Goal: Check status: Check status

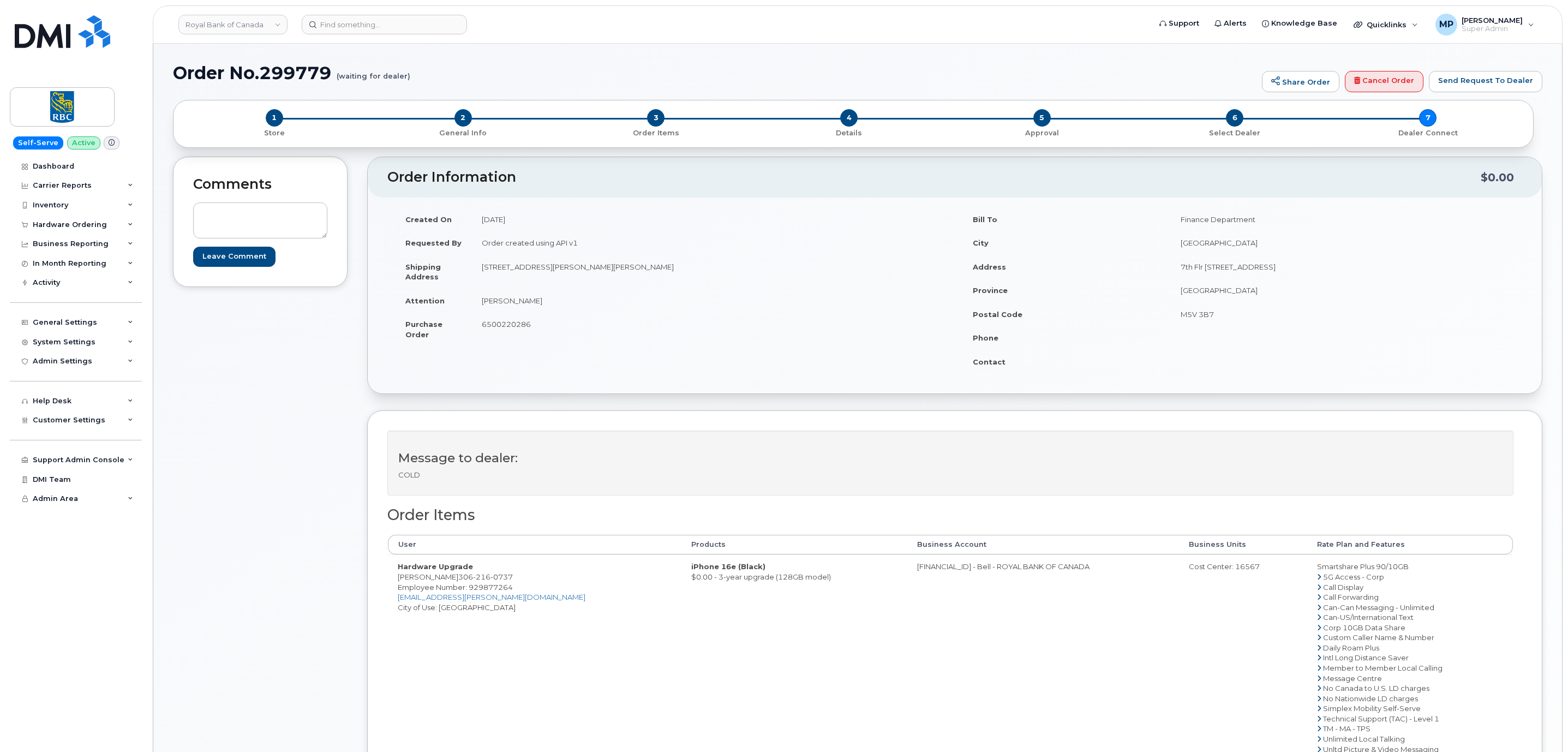
scroll to position [569, 0]
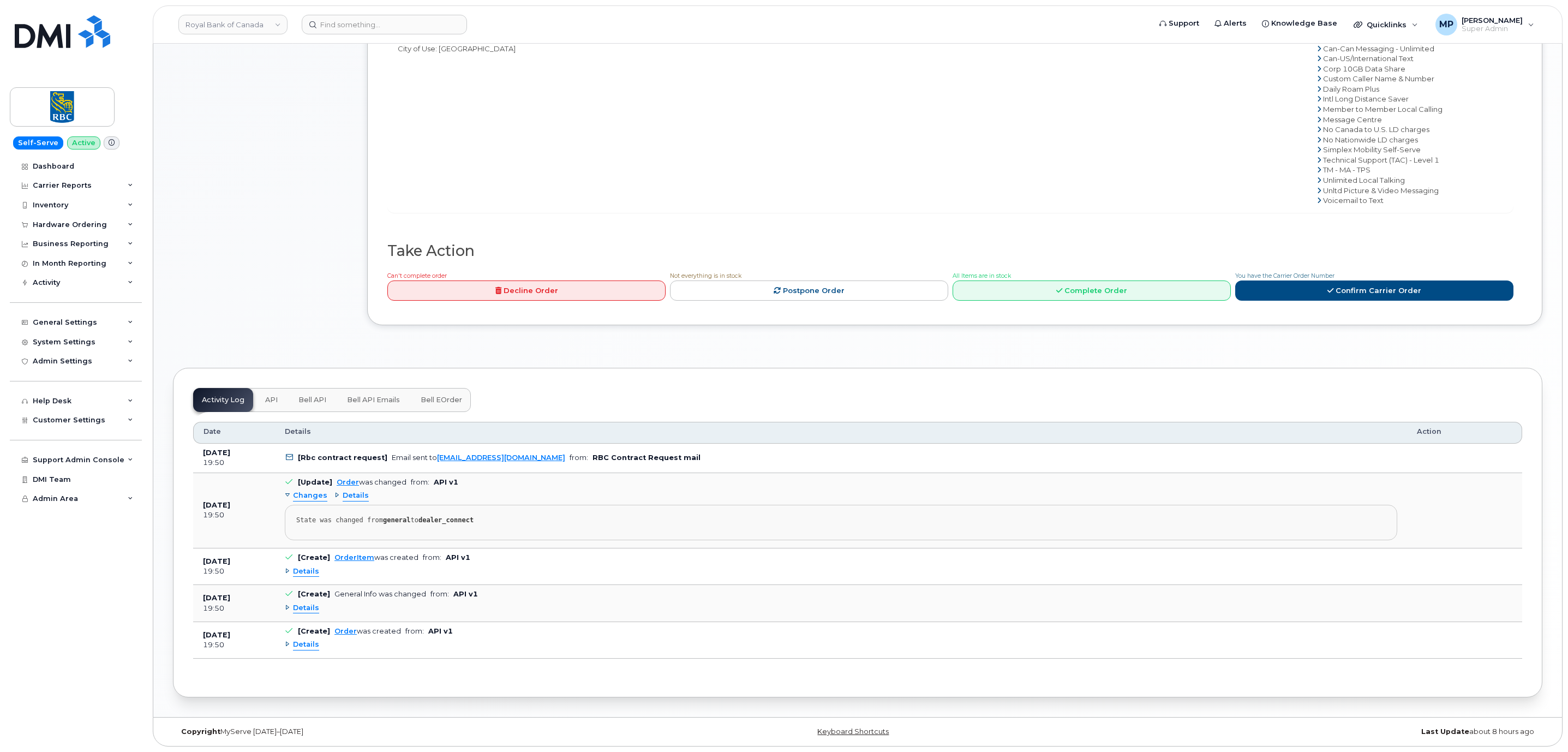
click at [375, 395] on span "Bell API Emails" at bounding box center [373, 400] width 53 height 9
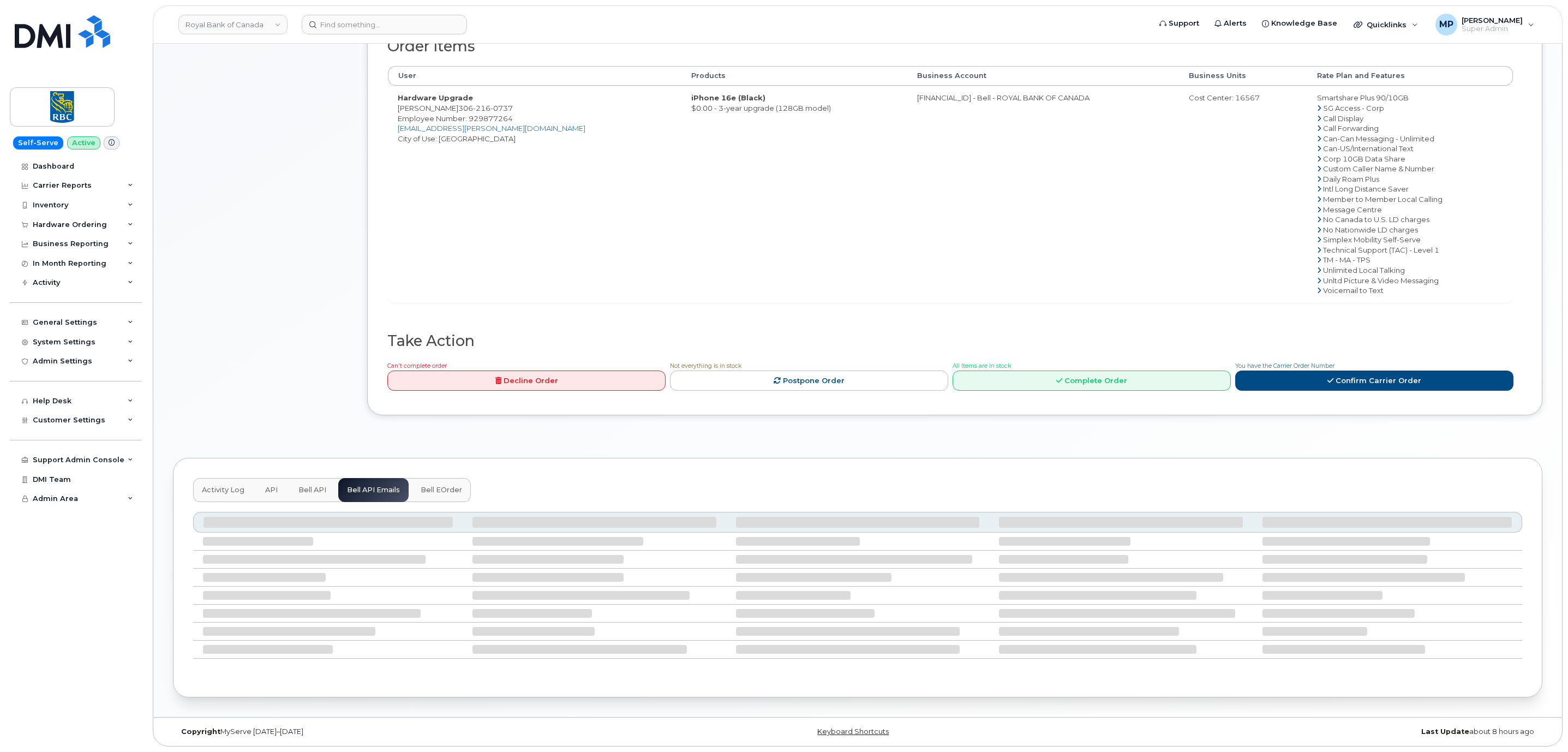
scroll to position [478, 0]
click at [317, 486] on span "Bell API" at bounding box center [312, 490] width 28 height 9
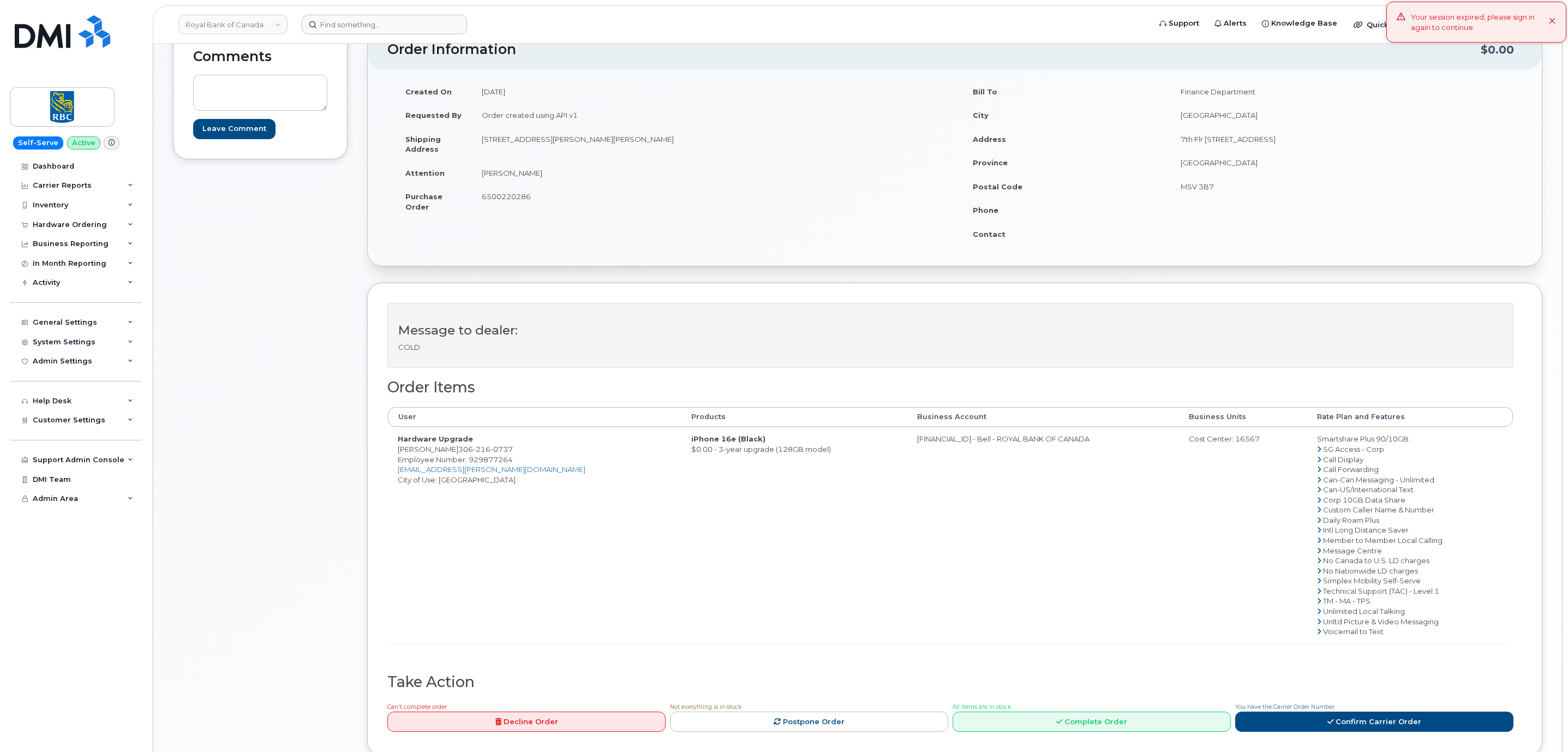
scroll to position [105, 0]
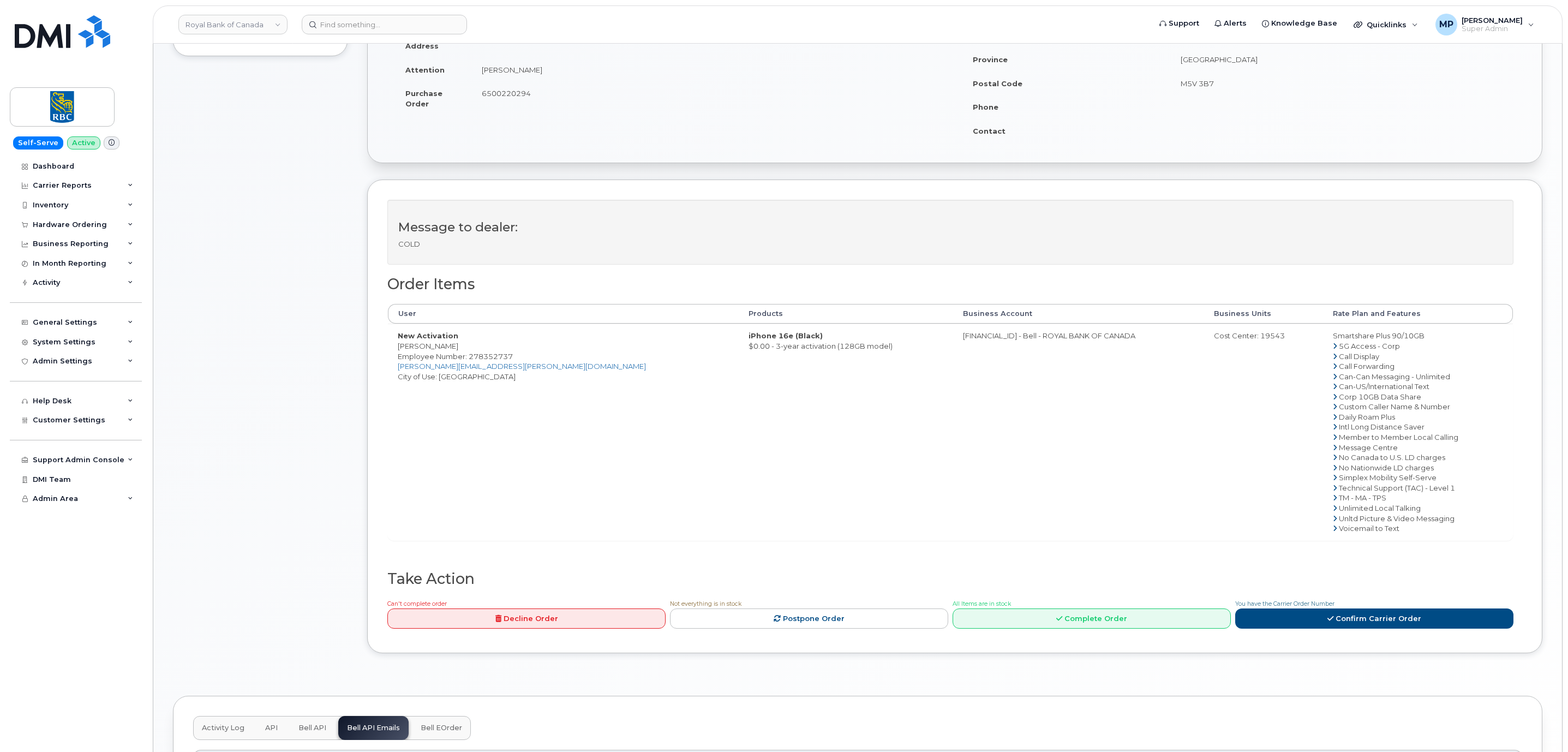
scroll to position [395, 0]
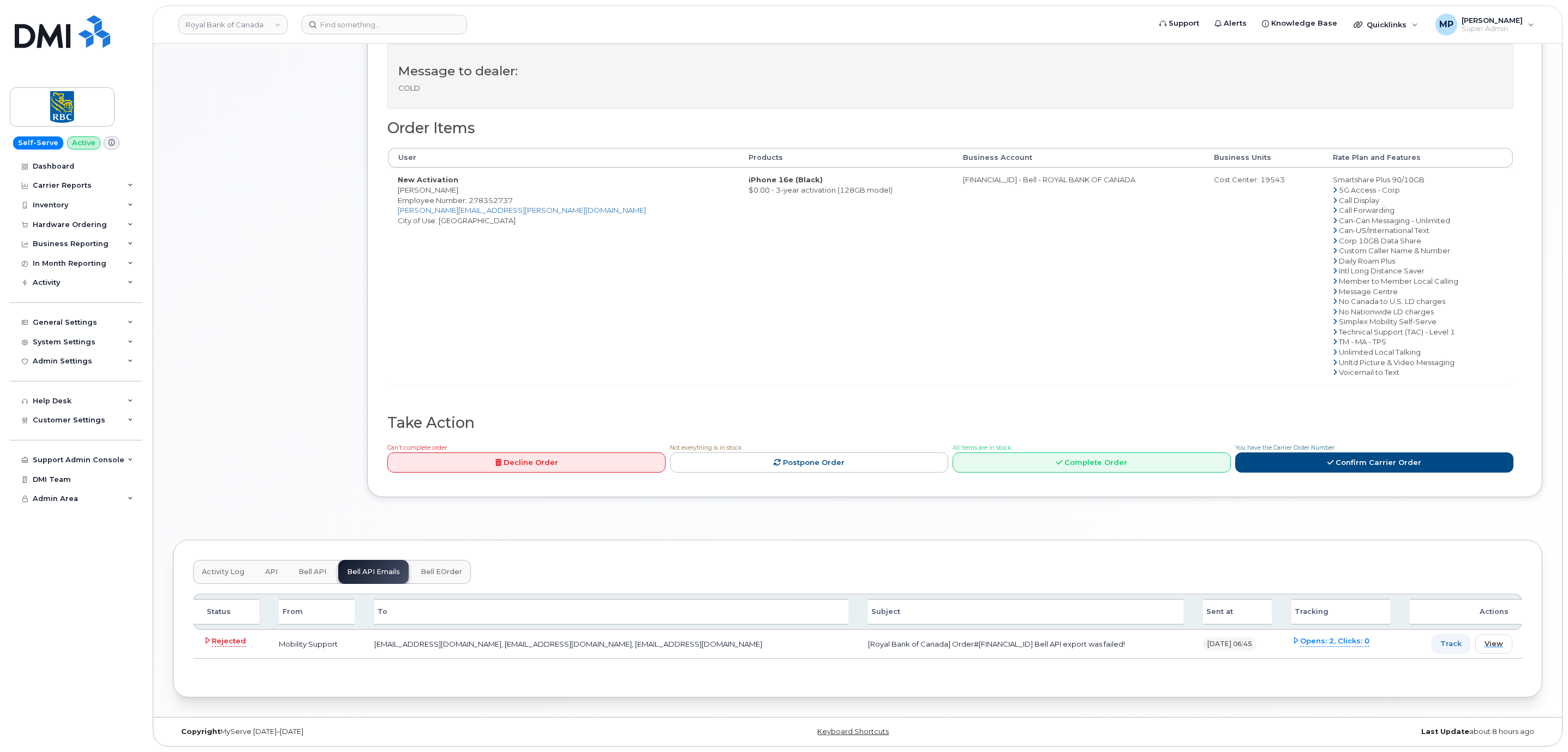
click at [310, 580] on button "Bell API" at bounding box center [312, 571] width 45 height 24
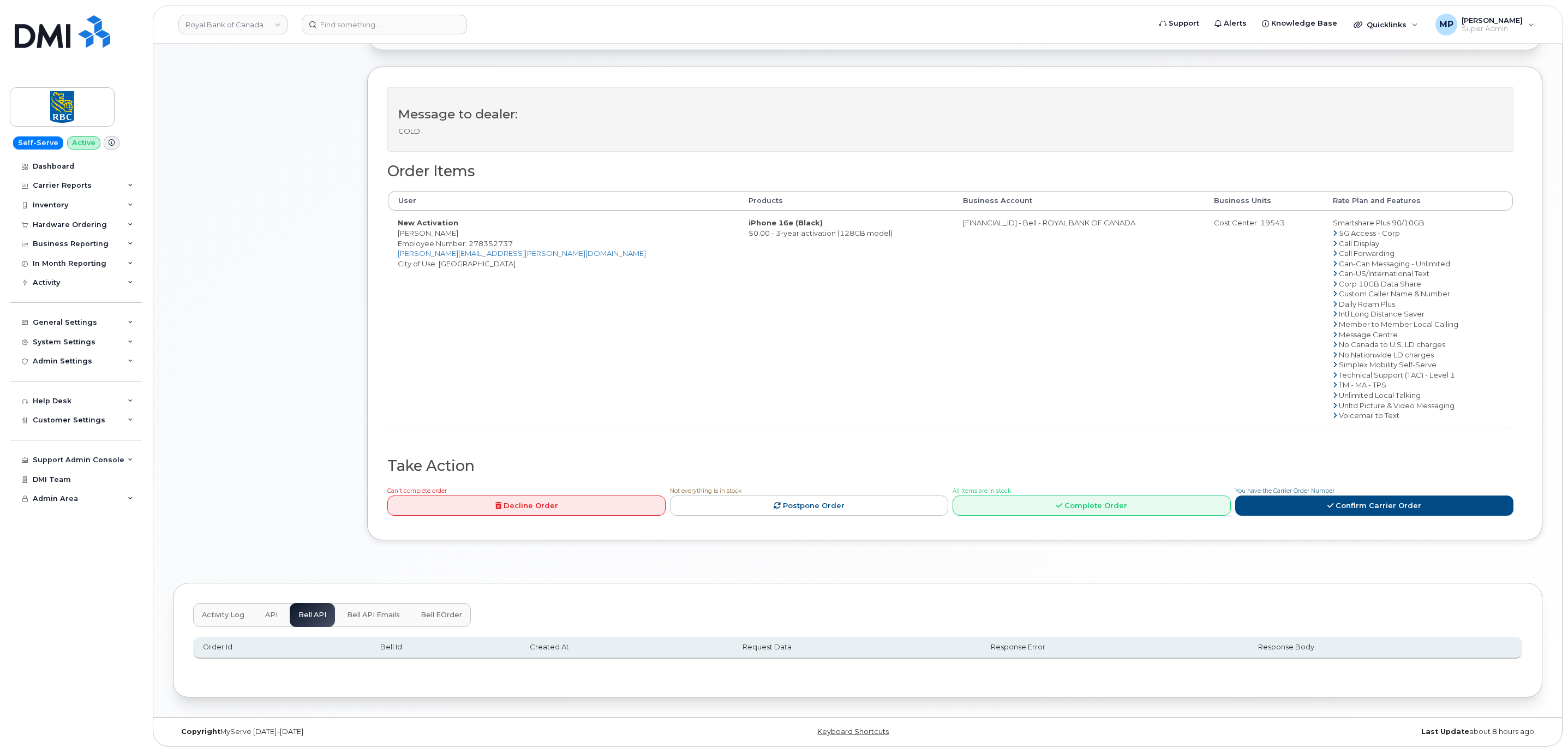
scroll to position [351, 0]
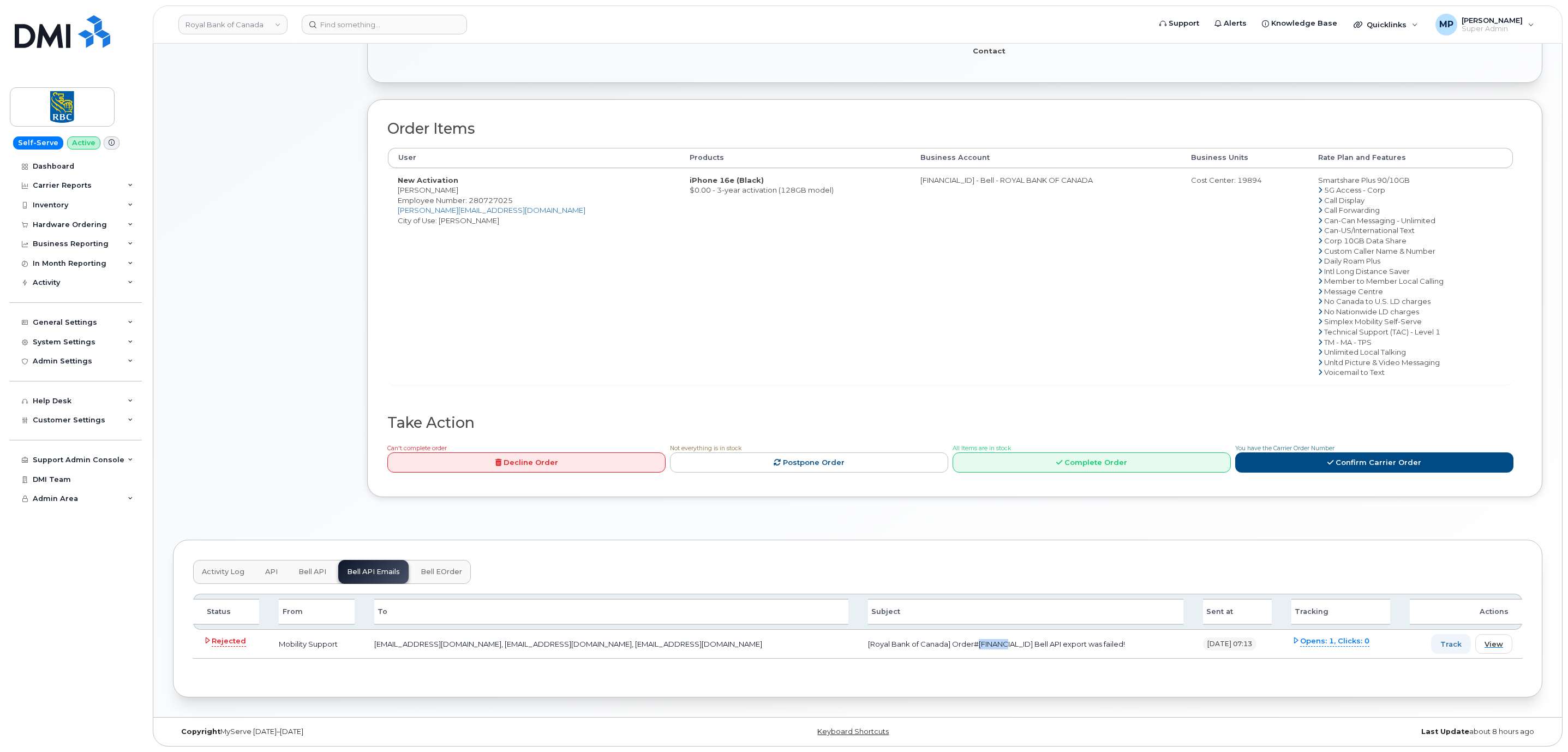
click at [304, 573] on span "Bell API" at bounding box center [312, 572] width 28 height 9
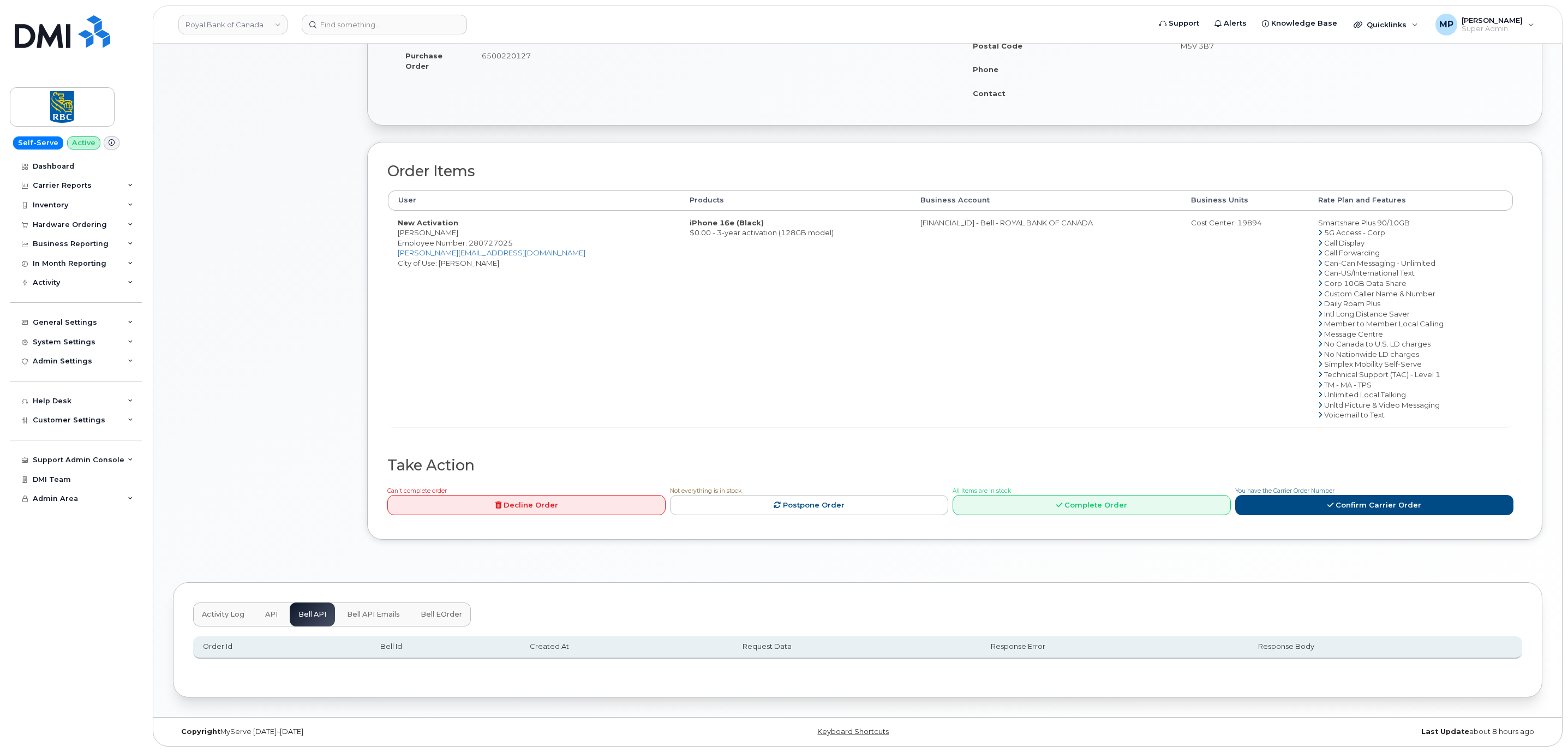
scroll to position [274, 0]
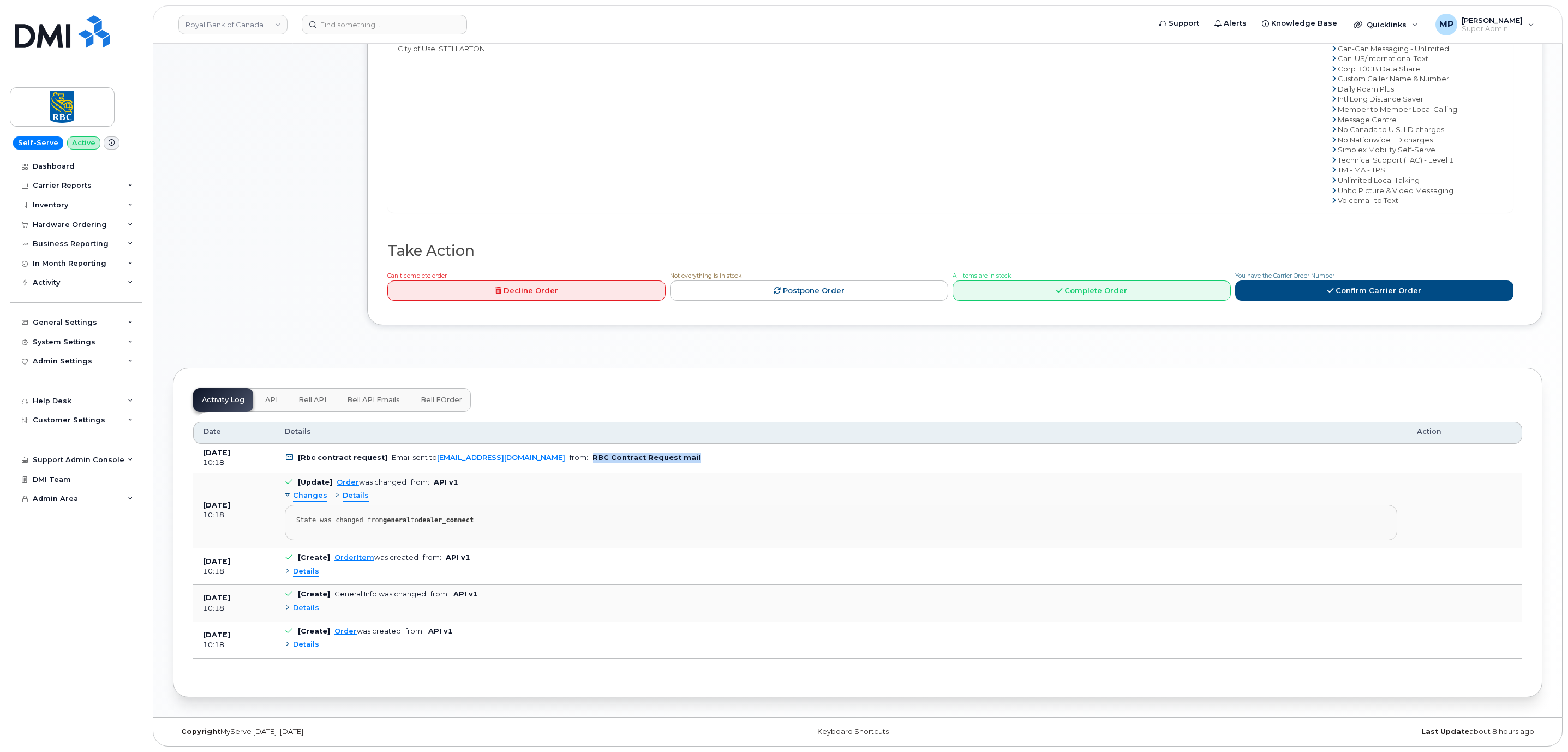
click at [311, 399] on span "Bell API" at bounding box center [312, 400] width 28 height 9
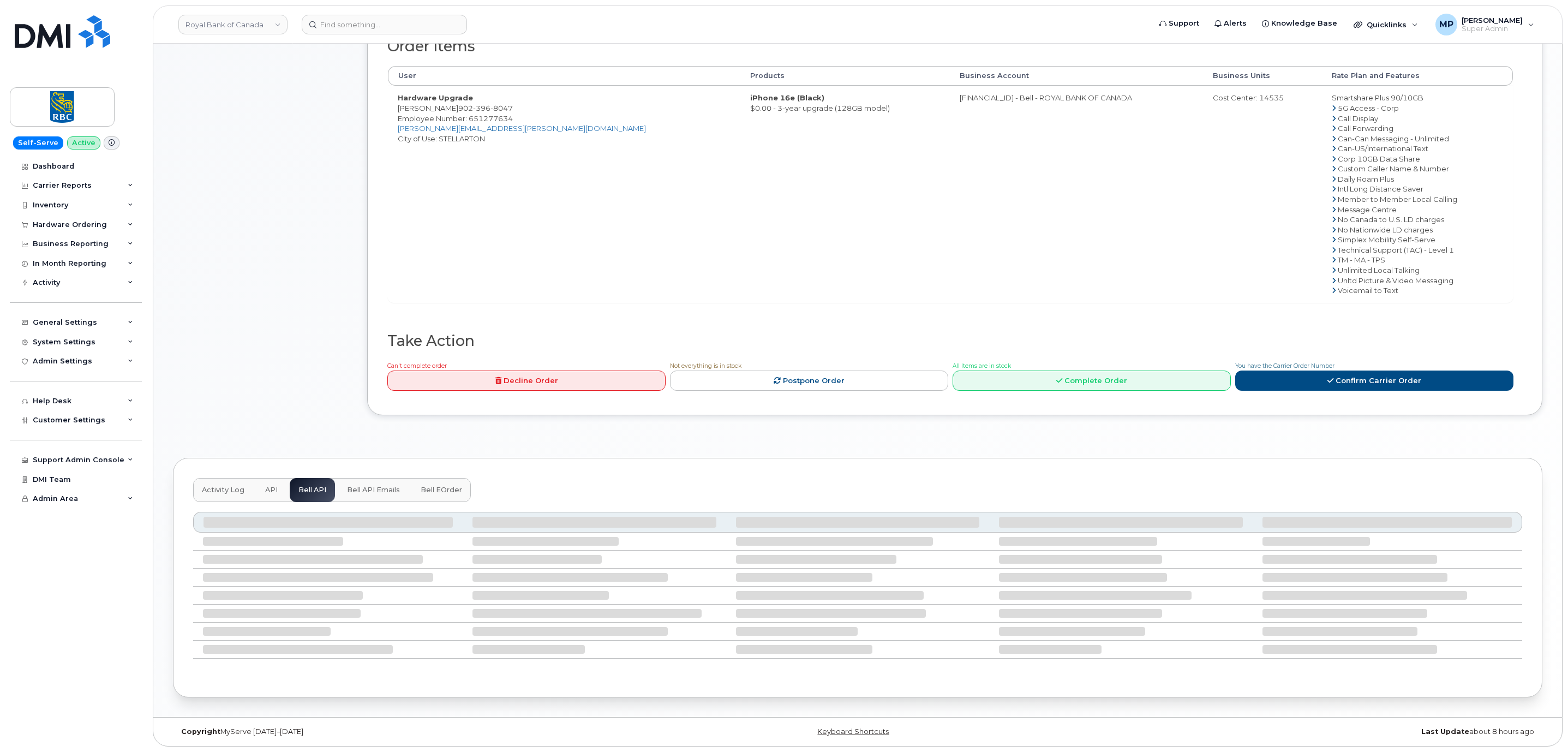
scroll to position [351, 0]
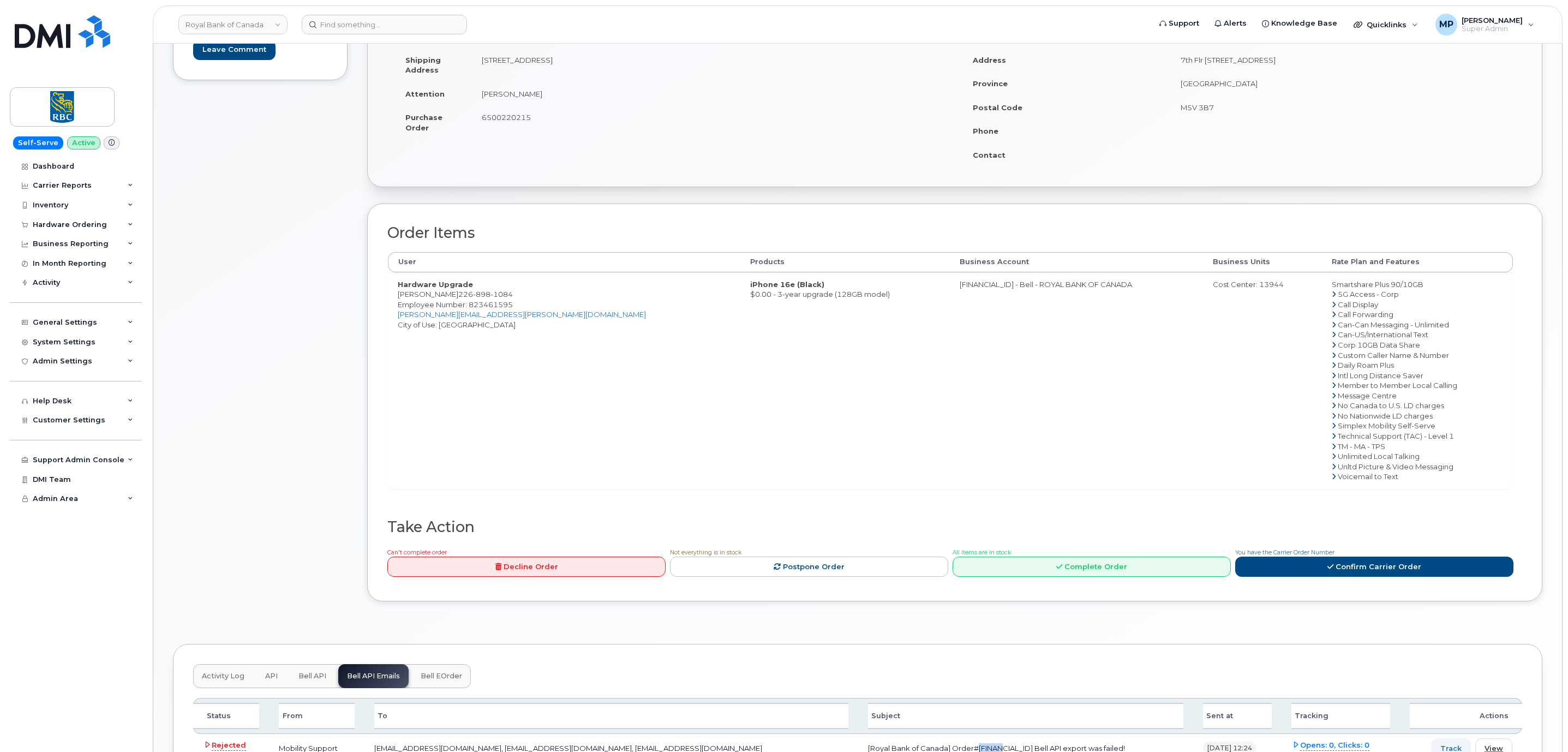
scroll to position [317, 0]
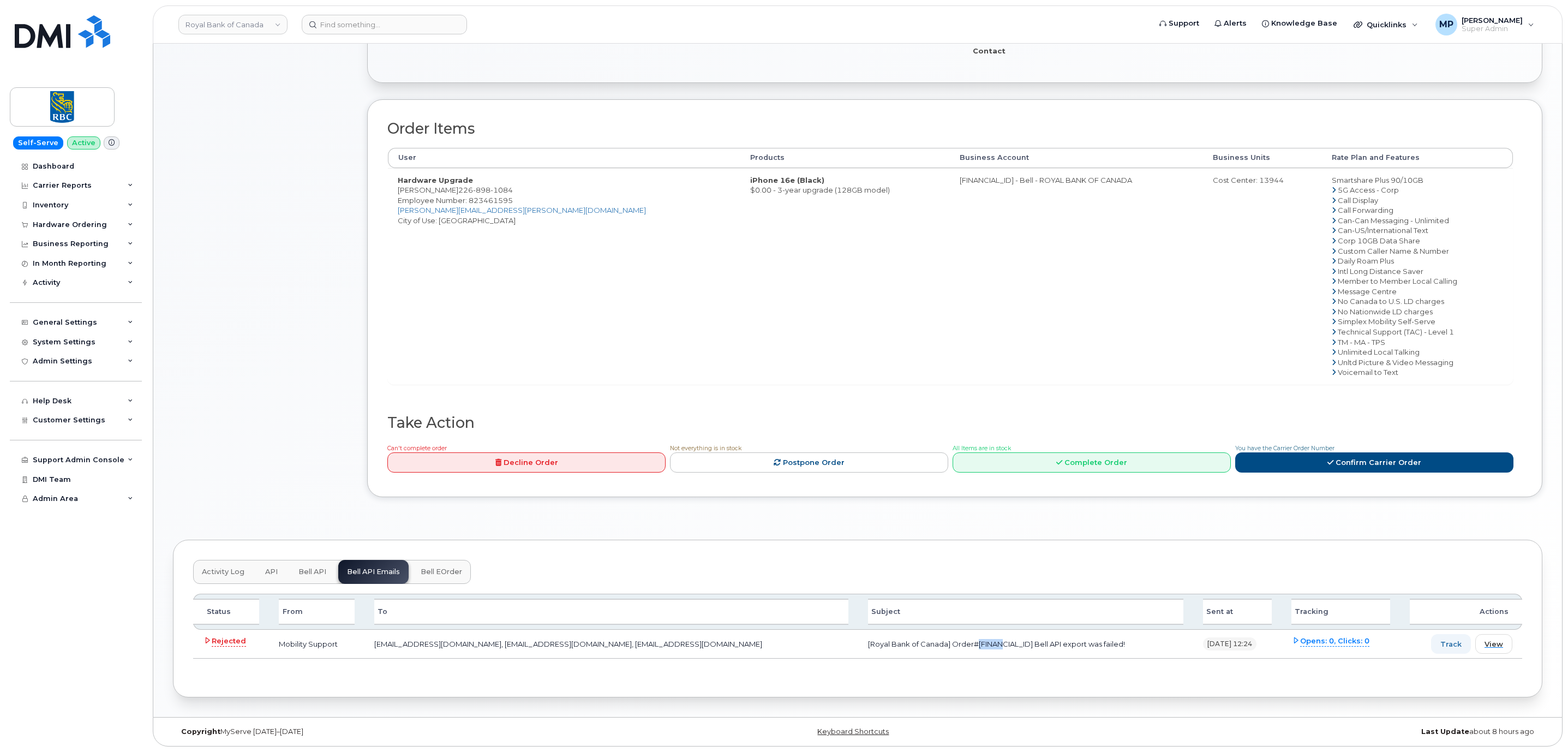
click at [317, 580] on button "Bell API" at bounding box center [312, 571] width 45 height 24
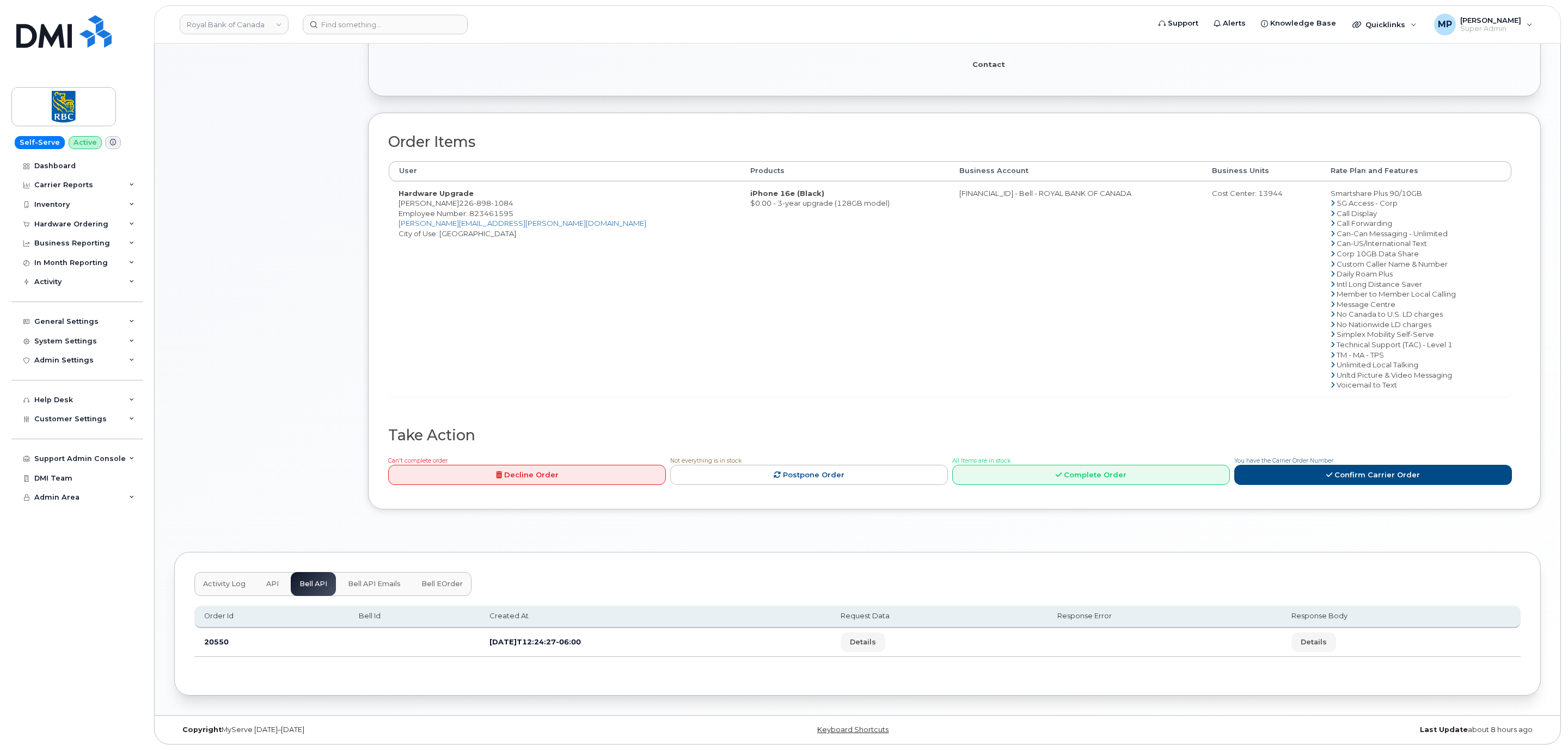
scroll to position [302, 0]
click at [883, 643] on button "Details" at bounding box center [861, 642] width 44 height 19
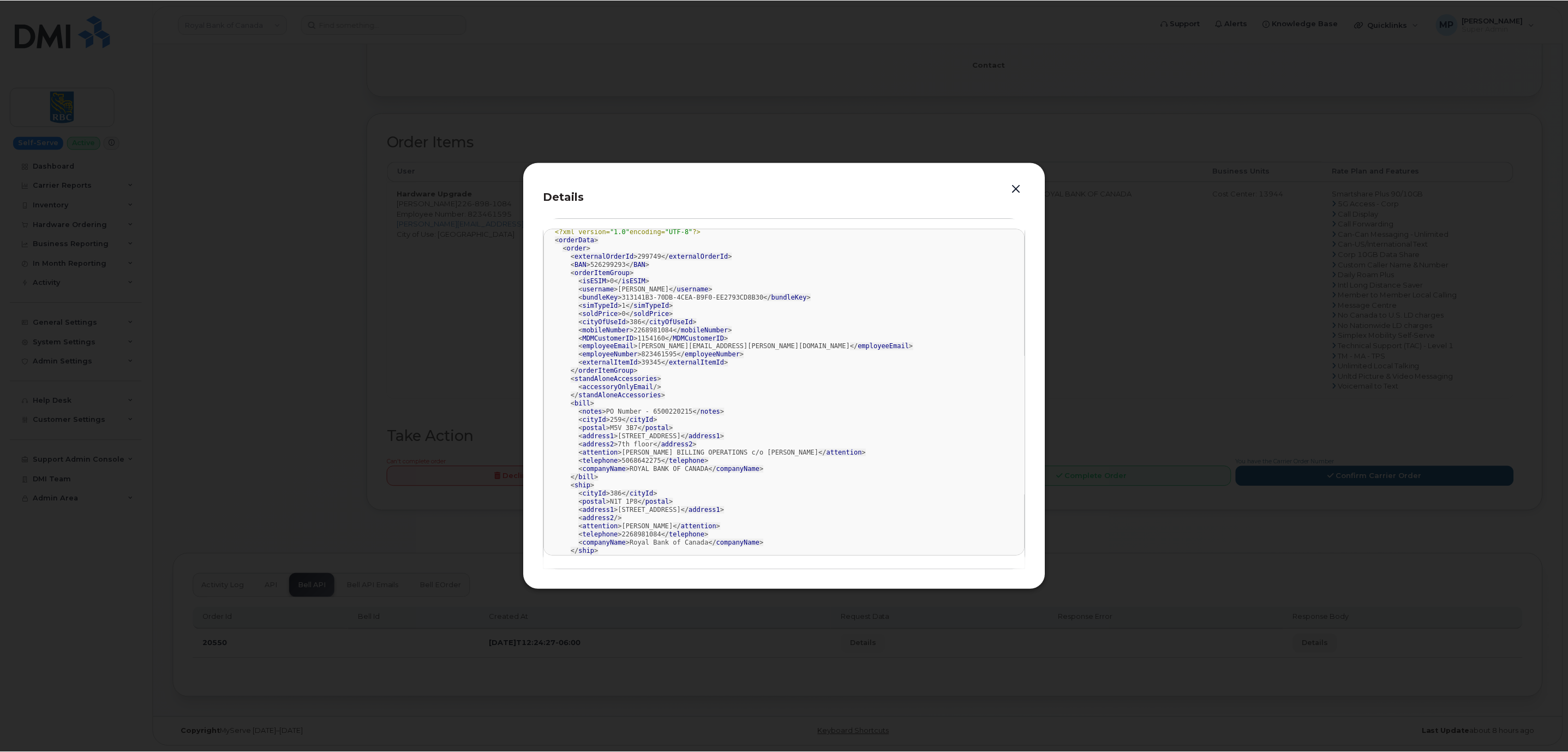
scroll to position [0, 0]
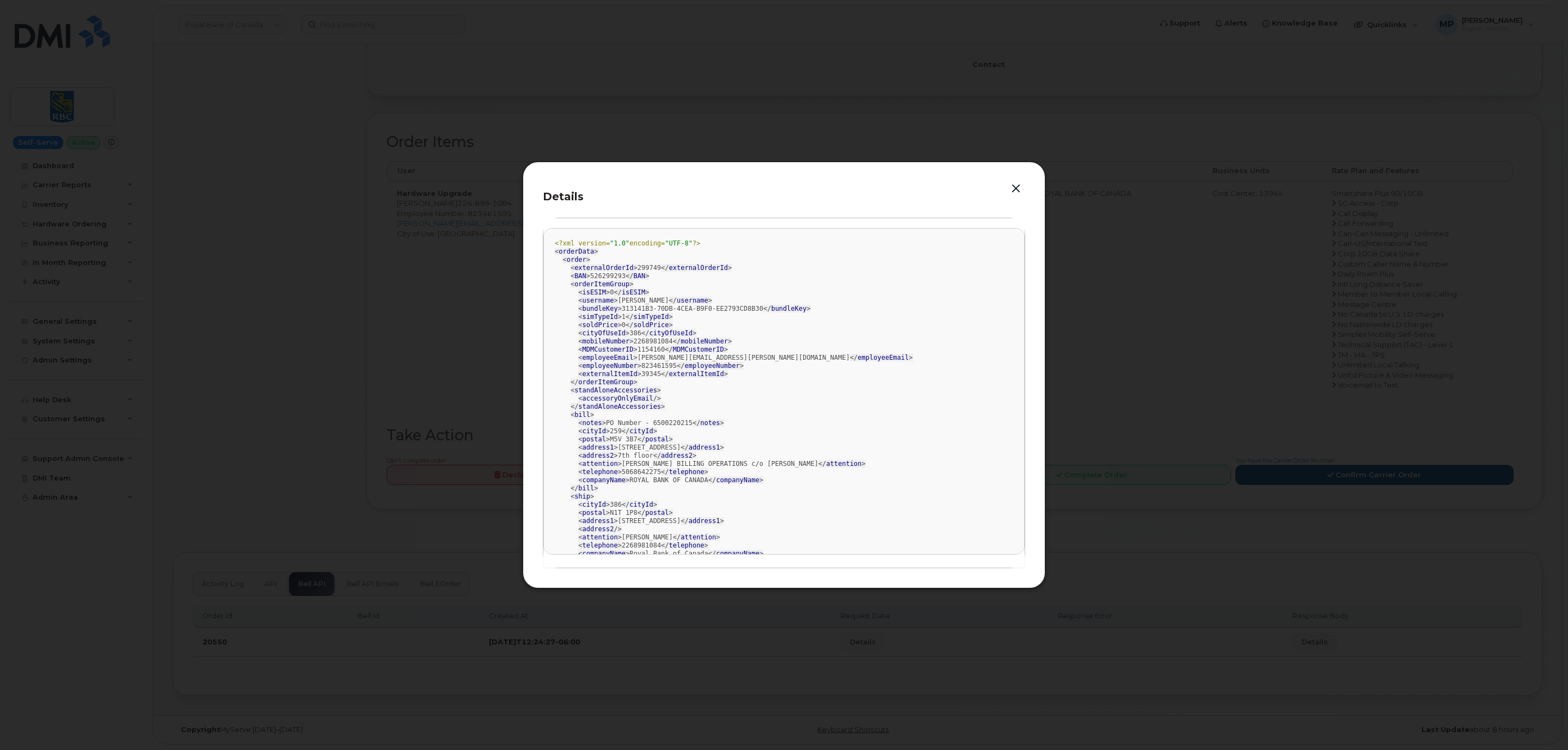
click at [1013, 186] on button "button" at bounding box center [1015, 189] width 16 height 15
